Goal: Register for event/course

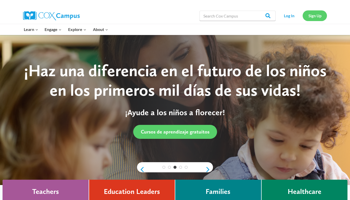
click at [310, 14] on link "Sign Up" at bounding box center [315, 15] width 24 height 10
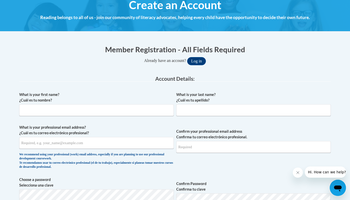
scroll to position [65, 0]
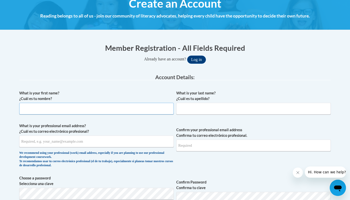
click at [158, 112] on input "What is your first name? ¿Cuál es tu nombre?" at bounding box center [96, 109] width 155 height 12
type input "Lydia"
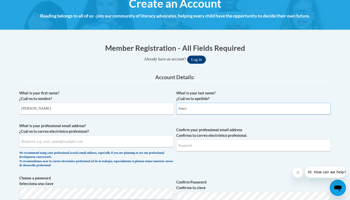
type input "Jones"
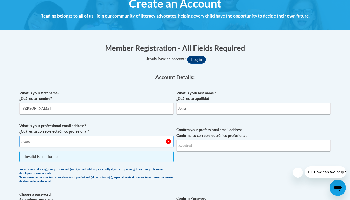
type input "ljones@chattahoocheechristian.org"
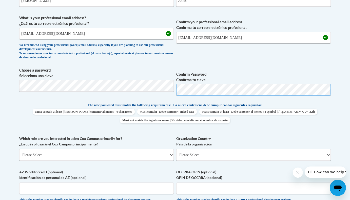
scroll to position [175, 0]
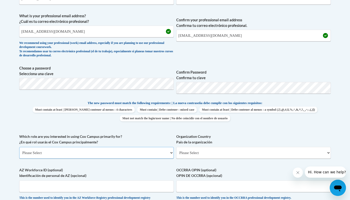
click at [147, 148] on select "Please Select College/University | Colegio/Universidad Community/Nonprofit Part…" at bounding box center [96, 153] width 155 height 12
select select "fbf2d438-af2f-41f8-98f1-81c410e29de3"
click at [19, 147] on select "Please Select College/University | Colegio/Universidad Community/Nonprofit Part…" at bounding box center [96, 153] width 155 height 12
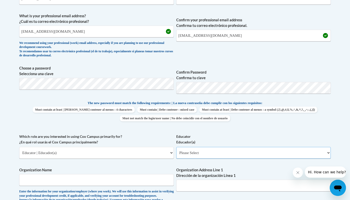
click at [207, 153] on select "Please Select Early Learning/Daycare Teacher/Family Home Care Provider | Maestr…" at bounding box center [253, 153] width 155 height 12
select select "8e40623d-54d0-45cd-9f92-5df65cd3f8cf"
click at [176, 147] on select "Please Select Early Learning/Daycare Teacher/Family Home Care Provider | Maestr…" at bounding box center [253, 153] width 155 height 12
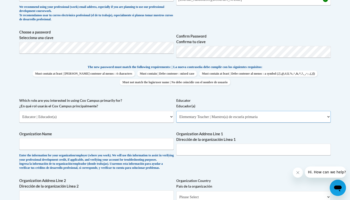
scroll to position [216, 0]
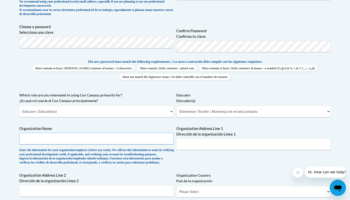
click at [105, 137] on input "Organization Name" at bounding box center [96, 139] width 155 height 12
type input "Chattahoochee Christian School"
click at [235, 146] on input "Organization Address Line 1 Dirección de la organización Línea 1" at bounding box center [253, 144] width 155 height 12
click at [249, 132] on label "Organization Address Line 1 Dirección de la organización Línea 1" at bounding box center [253, 131] width 155 height 11
click at [249, 138] on input "Organization Address Line 1 Dirección de la organización Línea 1" at bounding box center [253, 144] width 155 height 12
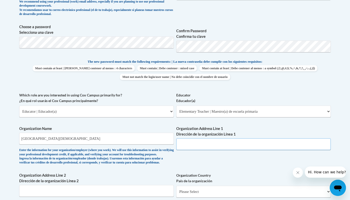
click at [242, 141] on input "Organization Address Line 1 Dirección de la organización Línea 1" at bounding box center [253, 144] width 155 height 12
click at [134, 153] on div "Enter the information for your organization/employer (where you work). We will …" at bounding box center [96, 156] width 155 height 17
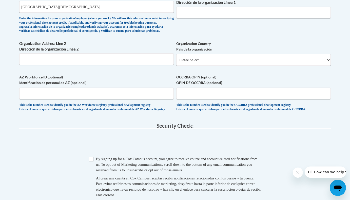
scroll to position [352, 0]
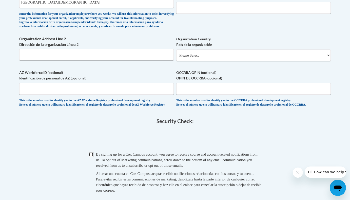
click at [91, 157] on input "Checkbox" at bounding box center [91, 154] width 5 height 5
checkbox input "true"
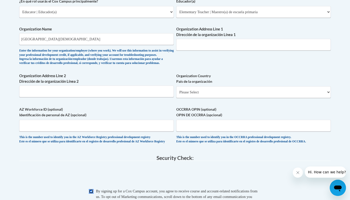
scroll to position [282, 0]
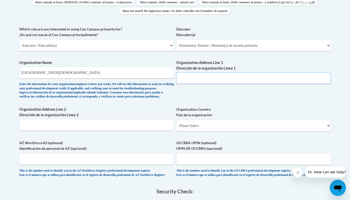
click at [207, 82] on input "Organization Address Line 1 Dirección de la organización Línea 1" at bounding box center [253, 78] width 155 height 12
click at [209, 79] on input "Organization Address Line 1 Dirección de la organización Línea 1" at bounding box center [253, 78] width 155 height 12
type input "640 Main Street"
click at [209, 131] on select "Please Select United States | Estados Unidos Outside of the United States | Fue…" at bounding box center [253, 126] width 155 height 12
select select "ad49bcad-a171-4b2e-b99c-48b446064914"
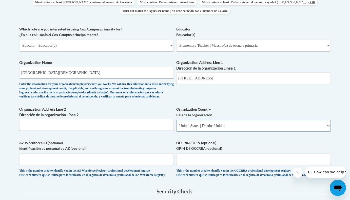
click at [176, 128] on select "Please Select United States | Estados Unidos Outside of the United States | Fue…" at bounding box center [253, 126] width 155 height 12
select select
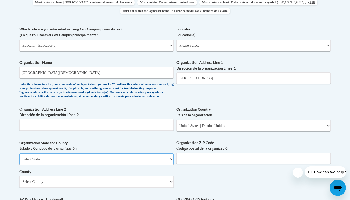
click at [113, 161] on select "Select State Alabama Alaska Arizona Arkansas California Colorado Connecticut De…" at bounding box center [96, 159] width 155 height 12
select select "Georgia"
click at [19, 161] on select "Select State Alabama Alaska Arizona Arkansas California Colorado Connecticut De…" at bounding box center [96, 159] width 155 height 12
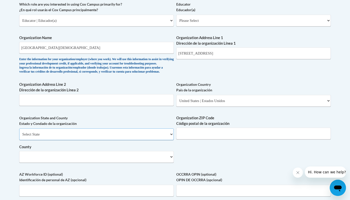
scroll to position [310, 0]
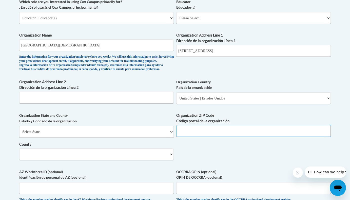
click at [197, 137] on input "Organization ZIP Code Código postal de la organización" at bounding box center [253, 131] width 155 height 12
type input "31527"
click at [136, 160] on select "Select County Appling Atkinson Bacon Baker Baldwin Banks Barrow Bartow Ben Hill…" at bounding box center [96, 154] width 155 height 12
select select "White"
click at [19, 157] on select "Select County Appling Atkinson Bacon Baker Baldwin Banks Barrow Bartow Ben Hill…" at bounding box center [96, 154] width 155 height 12
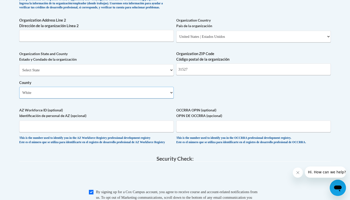
scroll to position [373, 0]
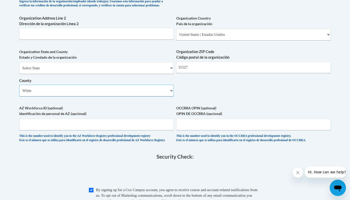
click at [114, 96] on select "Select County Appling Atkinson Bacon Baker Baldwin Banks Barrow Bartow Ben Hill…" at bounding box center [96, 91] width 155 height 12
click at [19, 93] on select "Select County Appling Atkinson Bacon Baker Baldwin Banks Barrow Bartow Ben Hill…" at bounding box center [96, 91] width 155 height 12
click at [96, 96] on select "Select County Appling Atkinson Bacon Baker Baldwin Banks Barrow Bartow Ben Hill…" at bounding box center [96, 91] width 155 height 12
click at [180, 73] on input "31527" at bounding box center [253, 67] width 155 height 12
type input "30527"
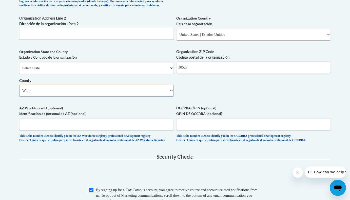
click at [61, 96] on select "Select County Appling Atkinson Bacon Baker Baldwin Banks Barrow Bartow Ben Hill…" at bounding box center [96, 91] width 155 height 12
click at [71, 96] on select "Select County Appling Atkinson Bacon Baker Baldwin Banks Barrow Bartow Ben Hill…" at bounding box center [96, 91] width 155 height 12
select select "Hall"
click at [19, 93] on select "Select County Appling Atkinson Bacon Baker Baldwin Banks Barrow Bartow Ben Hill…" at bounding box center [96, 91] width 155 height 12
click at [135, 130] on input "AZ Workforce ID (optional) Identificación de personal de AZ (opcional)" at bounding box center [96, 124] width 155 height 12
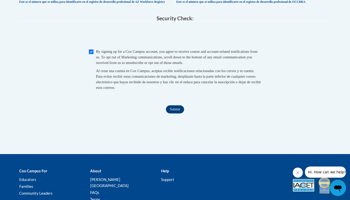
scroll to position [562, 0]
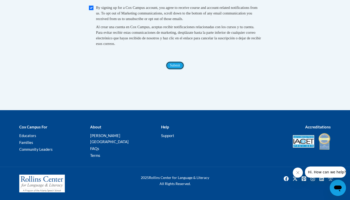
click at [173, 69] on input "Submit" at bounding box center [175, 65] width 18 height 8
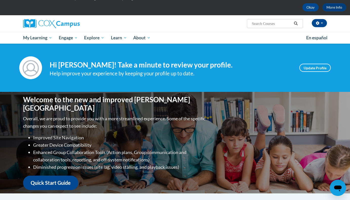
scroll to position [23, 0]
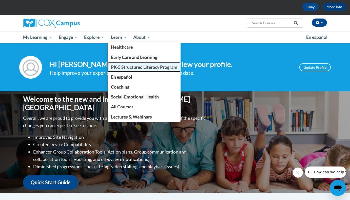
click at [122, 64] on span "PK-5 Structured Literacy Program" at bounding box center [144, 66] width 66 height 5
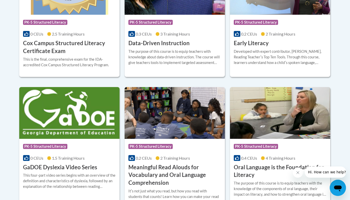
scroll to position [269, 0]
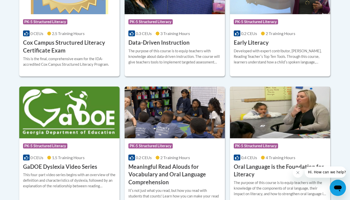
click at [251, 164] on h3 "Oral Language is the Foundation for Literacy" at bounding box center [280, 171] width 93 height 16
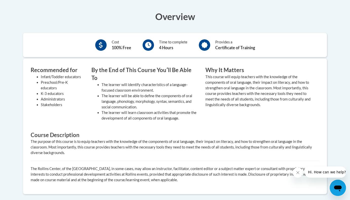
scroll to position [131, 0]
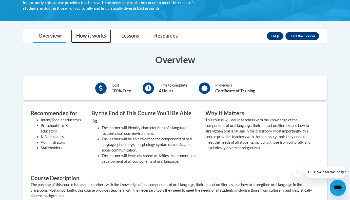
click at [90, 38] on link "How it works" at bounding box center [91, 35] width 40 height 13
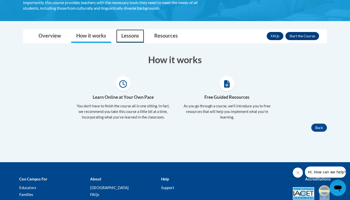
click at [126, 39] on link "Lessons" at bounding box center [130, 35] width 28 height 13
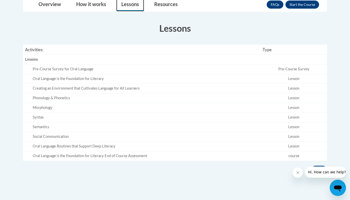
scroll to position [160, 0]
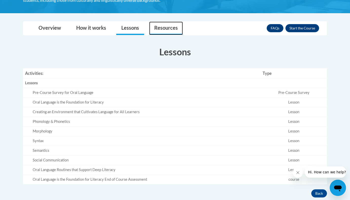
click at [175, 30] on link "Resources" at bounding box center [166, 28] width 34 height 13
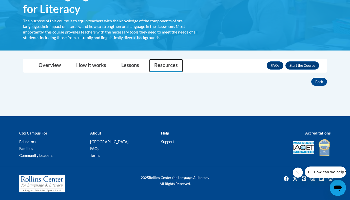
scroll to position [101, 0]
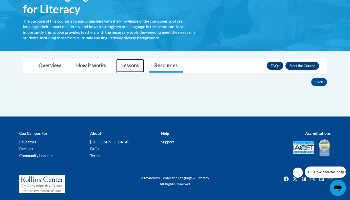
click at [129, 62] on link "Lessons" at bounding box center [130, 65] width 28 height 13
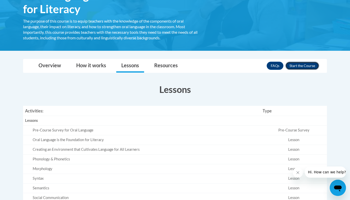
click at [308, 65] on button "Enroll" at bounding box center [303, 66] width 34 height 8
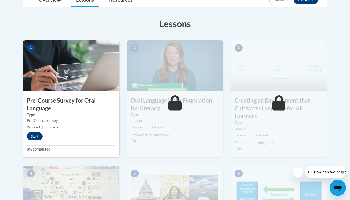
scroll to position [132, 0]
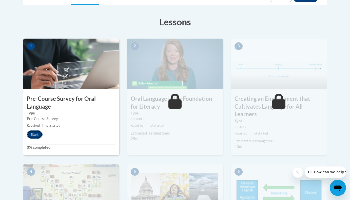
click at [39, 134] on button "Start" at bounding box center [35, 134] width 16 height 8
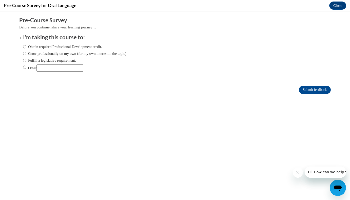
scroll to position [0, 0]
click at [31, 48] on label "Obtain required Professional Development credit." at bounding box center [62, 47] width 79 height 6
click at [26, 48] on input "Obtain required Professional Development credit." at bounding box center [24, 47] width 3 height 6
radio input "true"
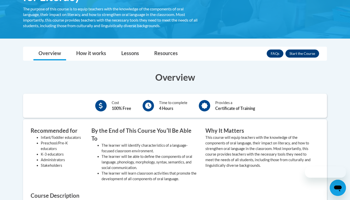
scroll to position [111, 0]
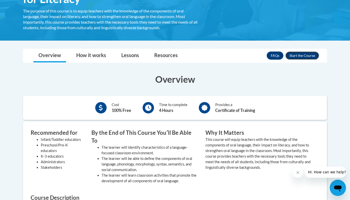
click at [311, 55] on button "Enroll" at bounding box center [303, 55] width 34 height 8
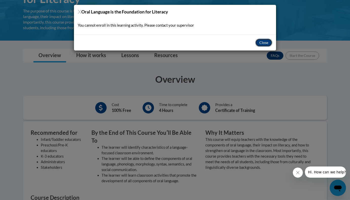
click at [262, 43] on button "Close" at bounding box center [263, 43] width 17 height 8
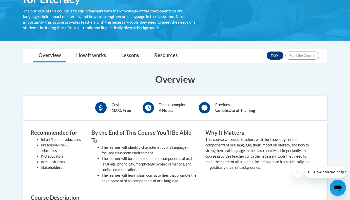
click at [297, 49] on div "FAQs Enroll" at bounding box center [293, 55] width 52 height 13
click at [93, 59] on link "How it works" at bounding box center [91, 55] width 40 height 13
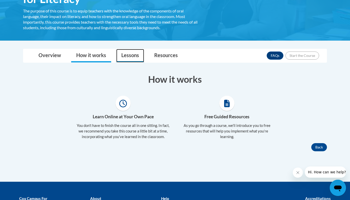
click at [124, 55] on link "Lessons" at bounding box center [130, 55] width 28 height 13
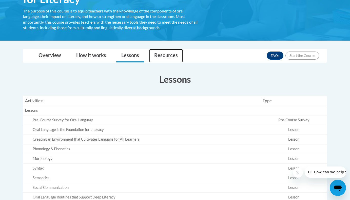
click at [161, 56] on link "Resources" at bounding box center [166, 55] width 34 height 13
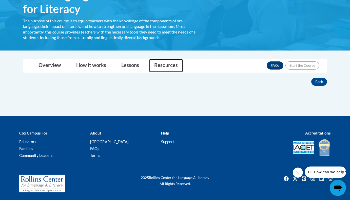
scroll to position [101, 0]
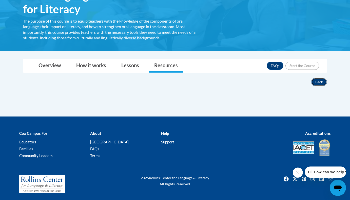
click at [322, 83] on button "Back" at bounding box center [319, 82] width 16 height 8
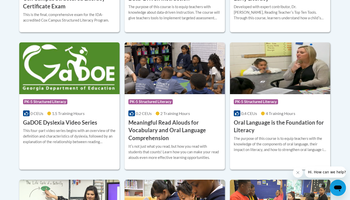
scroll to position [317, 0]
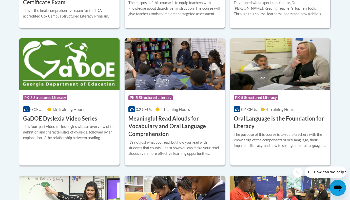
click at [267, 120] on h3 "Oral Language is the Foundation for Literacy" at bounding box center [280, 123] width 93 height 16
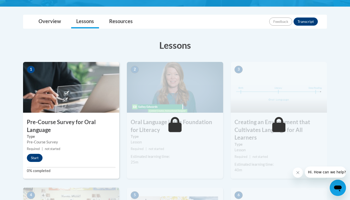
scroll to position [110, 0]
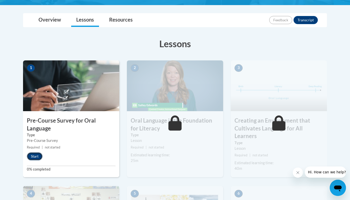
click at [32, 156] on button "Start" at bounding box center [35, 156] width 16 height 8
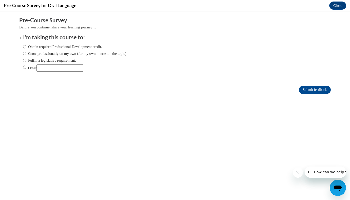
scroll to position [0, 0]
click at [78, 48] on label "Obtain required Professional Development credit." at bounding box center [62, 47] width 79 height 6
click at [26, 48] on input "Obtain required Professional Development credit." at bounding box center [24, 47] width 3 height 6
radio input "true"
click at [307, 91] on input "Submit feedback" at bounding box center [315, 90] width 32 height 8
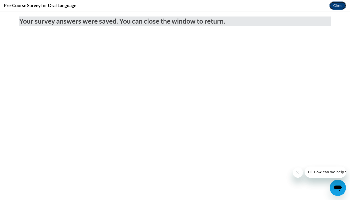
click at [340, 4] on button "Close" at bounding box center [337, 6] width 17 height 8
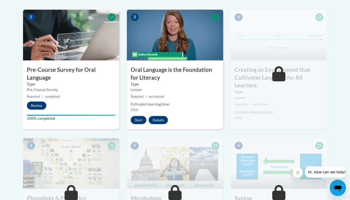
scroll to position [161, 0]
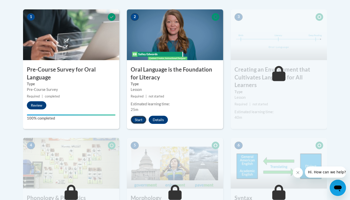
click at [134, 120] on button "Start" at bounding box center [139, 120] width 16 height 8
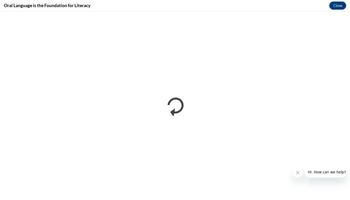
scroll to position [0, 0]
click at [295, 169] on button "Close message from company" at bounding box center [298, 172] width 10 height 10
